Goal: Navigation & Orientation: Find specific page/section

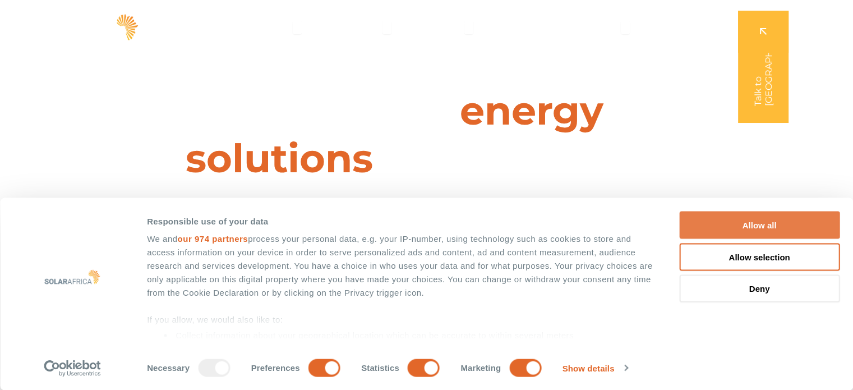
click at [766, 226] on button "Allow all" at bounding box center [759, 224] width 160 height 27
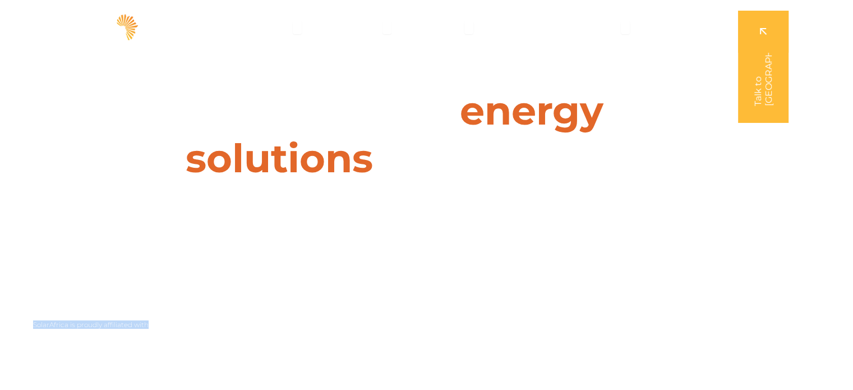
drag, startPoint x: 34, startPoint y: 323, endPoint x: 156, endPoint y: 331, distance: 122.5
click at [156, 331] on div "SolarAfrica is proudly affiliated with" at bounding box center [425, 355] width 853 height 69
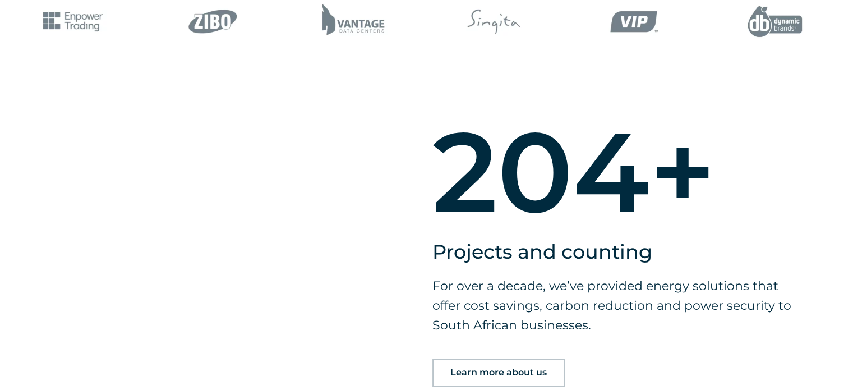
scroll to position [785, 0]
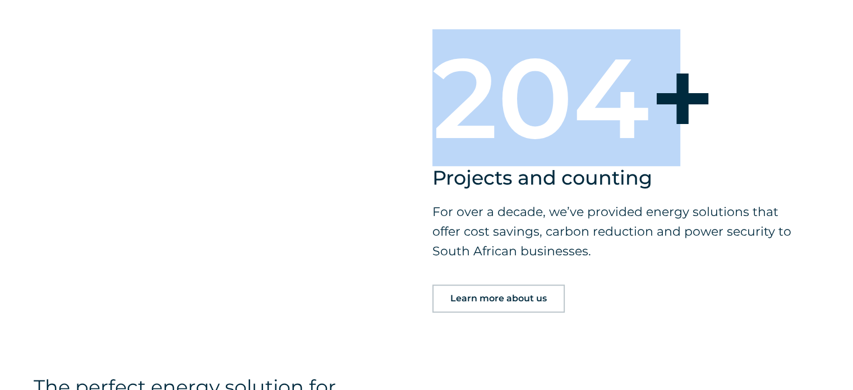
drag, startPoint x: 444, startPoint y: 75, endPoint x: 659, endPoint y: 93, distance: 216.0
click at [659, 93] on div "204 +" at bounding box center [611, 97] width 359 height 112
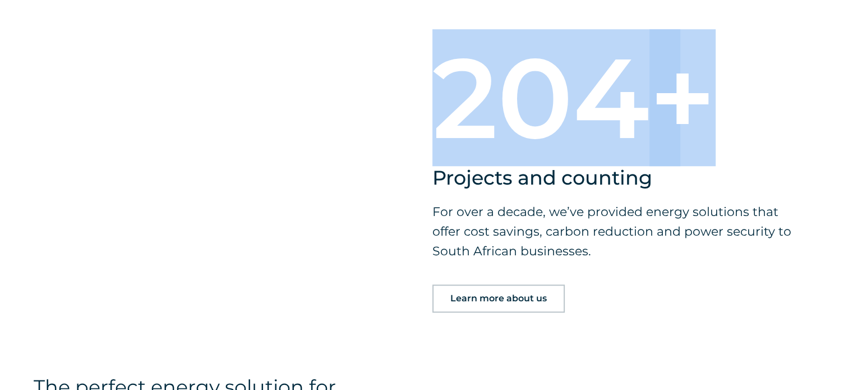
drag, startPoint x: 695, startPoint y: 92, endPoint x: 385, endPoint y: 142, distance: 314.1
click at [385, 142] on div "204 + Projects and counting For over a decade, we’ve provided energy solutions …" at bounding box center [427, 205] width 740 height 338
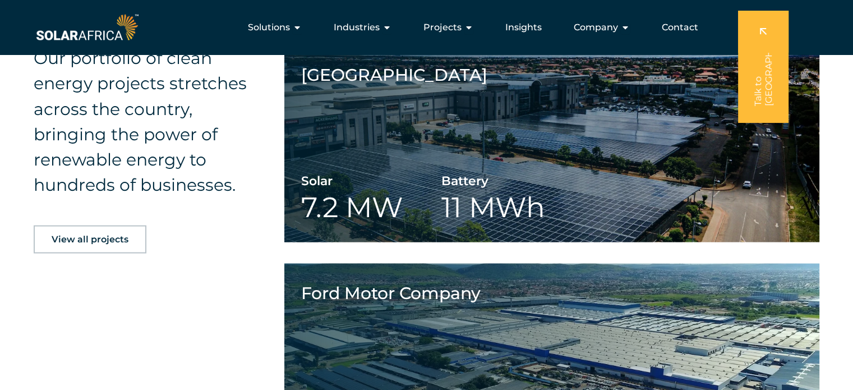
scroll to position [1963, 0]
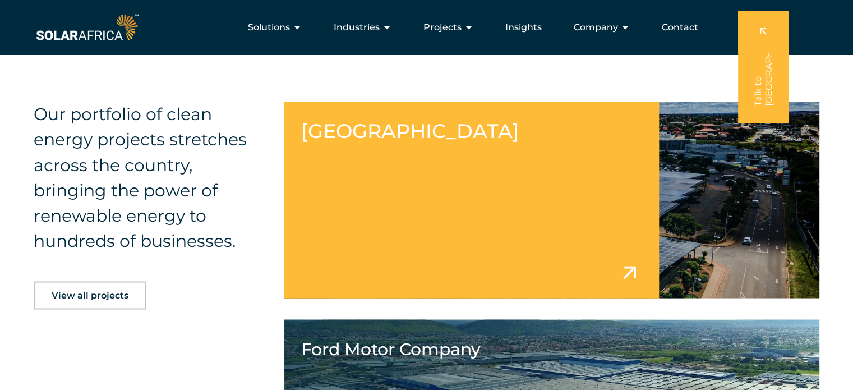
click at [608, 193] on link at bounding box center [551, 199] width 535 height 196
